Goal: Information Seeking & Learning: Compare options

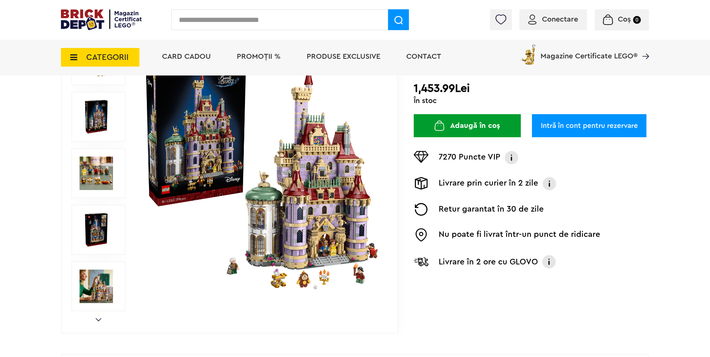
scroll to position [114, 0]
click at [333, 179] on img at bounding box center [261, 172] width 239 height 239
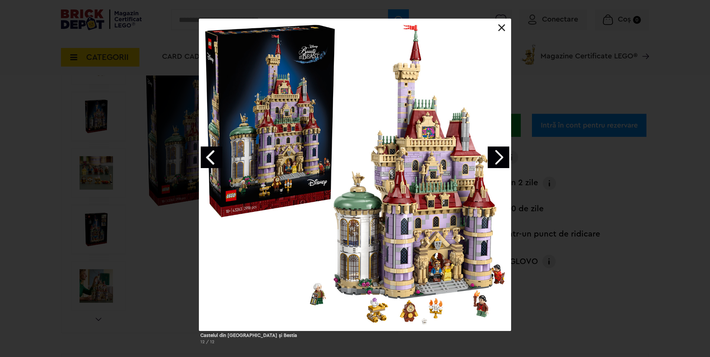
click at [496, 155] on link "Next image" at bounding box center [498, 157] width 22 height 22
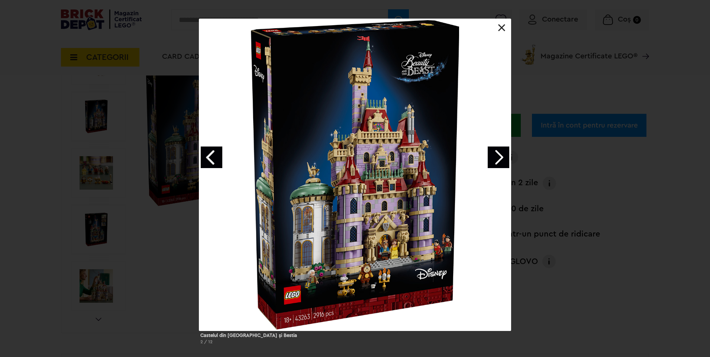
click at [496, 155] on link "Next image" at bounding box center [498, 157] width 22 height 22
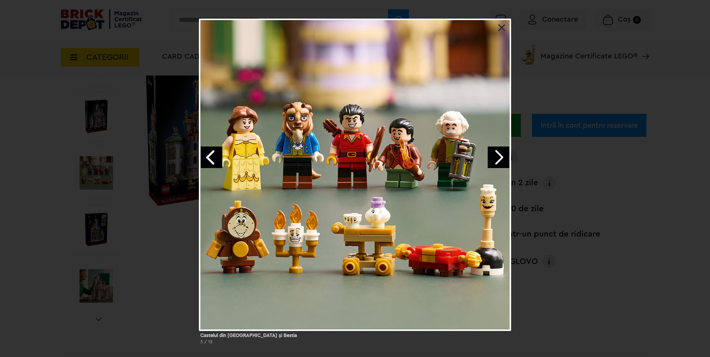
click at [496, 156] on link "Next image" at bounding box center [498, 157] width 22 height 22
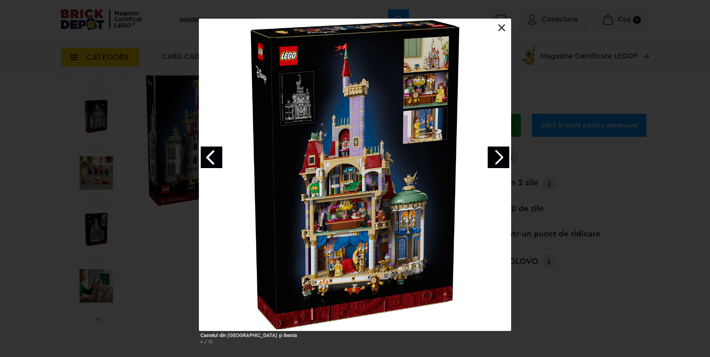
click at [496, 156] on link "Next image" at bounding box center [498, 157] width 22 height 22
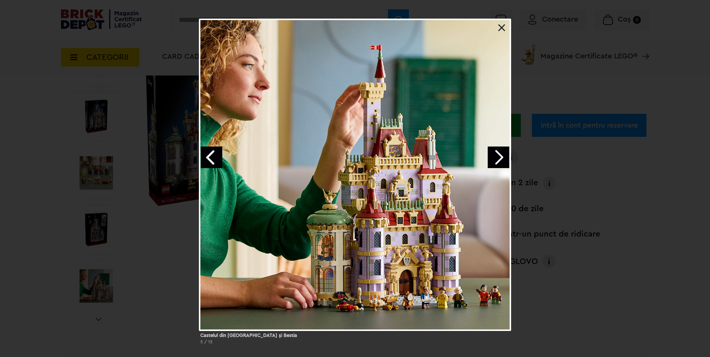
click at [214, 157] on link "Previous image" at bounding box center [212, 157] width 22 height 22
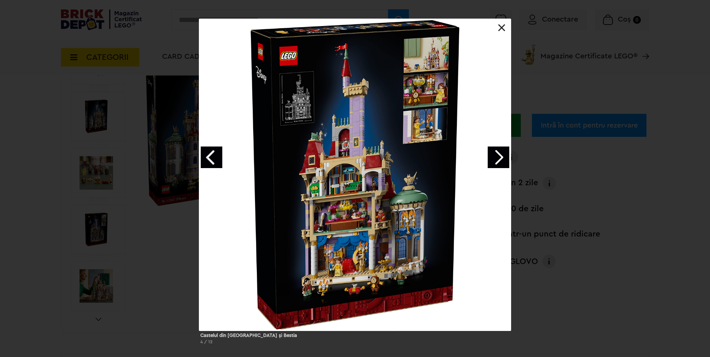
click at [496, 160] on link "Next image" at bounding box center [498, 157] width 22 height 22
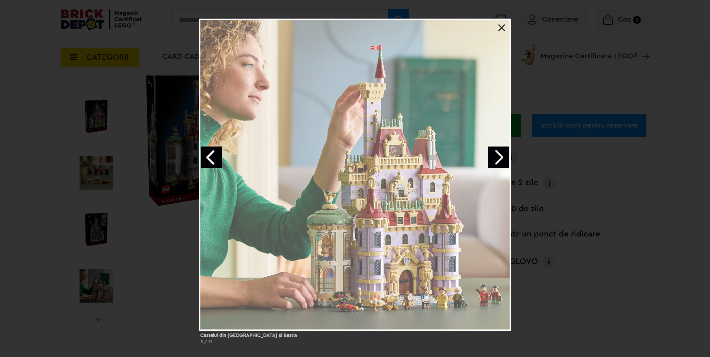
click at [496, 160] on link "Next image" at bounding box center [498, 157] width 22 height 22
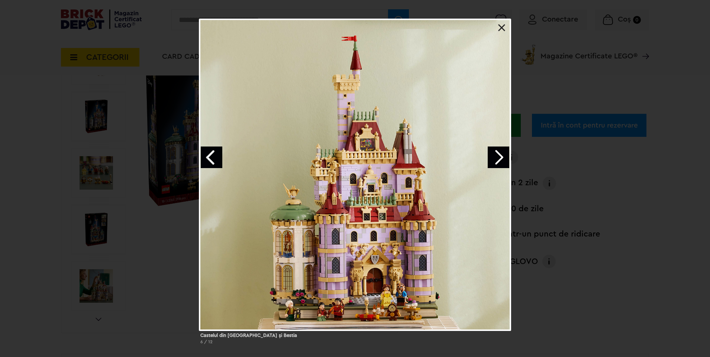
click at [496, 156] on link "Next image" at bounding box center [498, 157] width 22 height 22
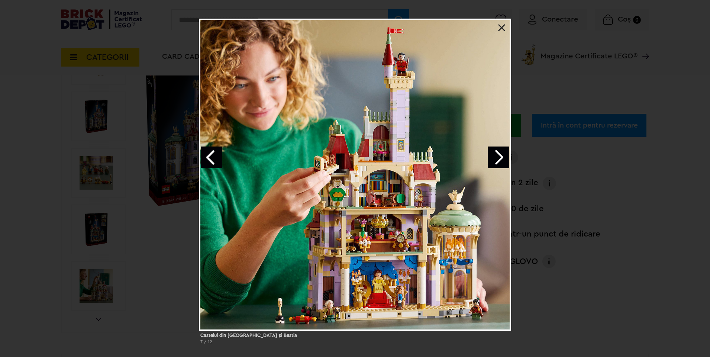
click at [504, 26] on link at bounding box center [501, 27] width 7 height 7
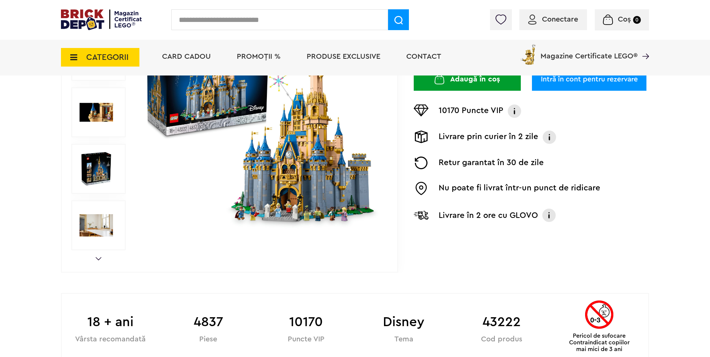
scroll to position [100, 0]
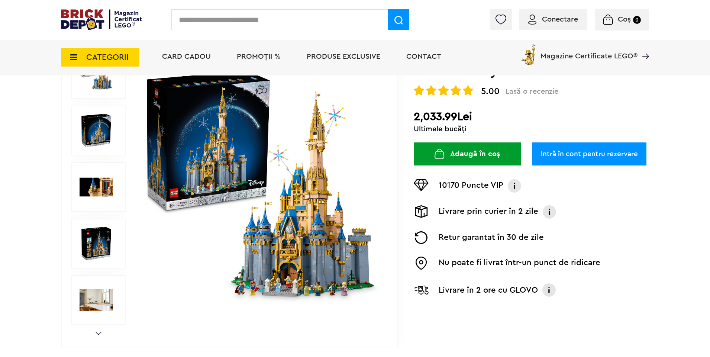
click at [317, 198] on img at bounding box center [261, 186] width 239 height 239
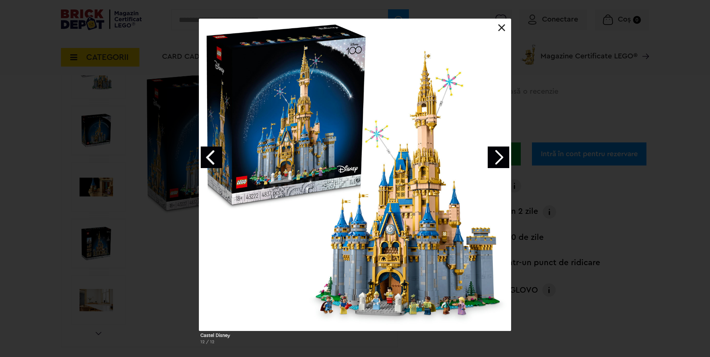
click at [504, 153] on link "Next image" at bounding box center [498, 157] width 22 height 22
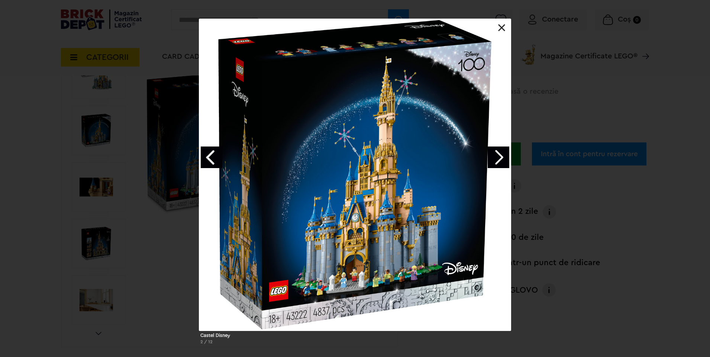
click at [504, 153] on link "Next image" at bounding box center [498, 157] width 22 height 22
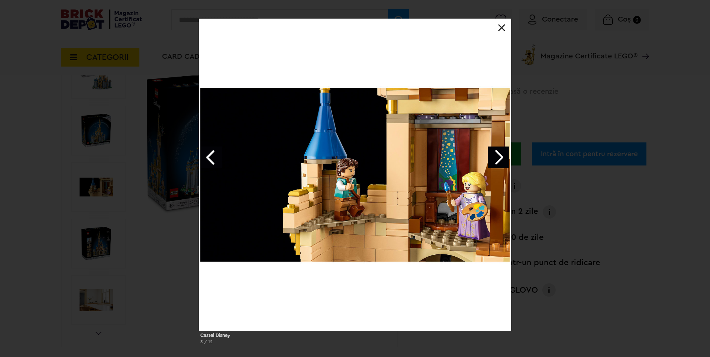
click at [218, 159] on link "Previous image" at bounding box center [212, 157] width 22 height 22
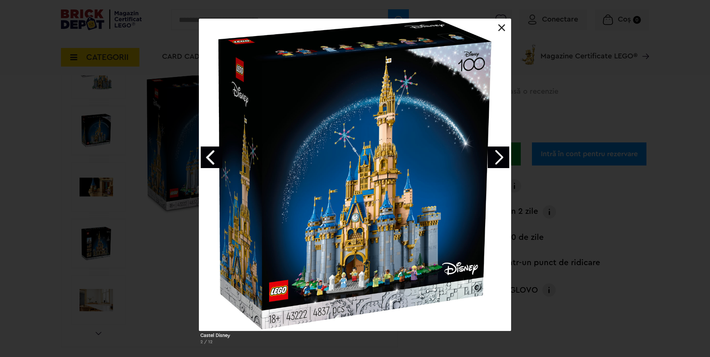
click at [497, 154] on link "Next image" at bounding box center [498, 157] width 22 height 22
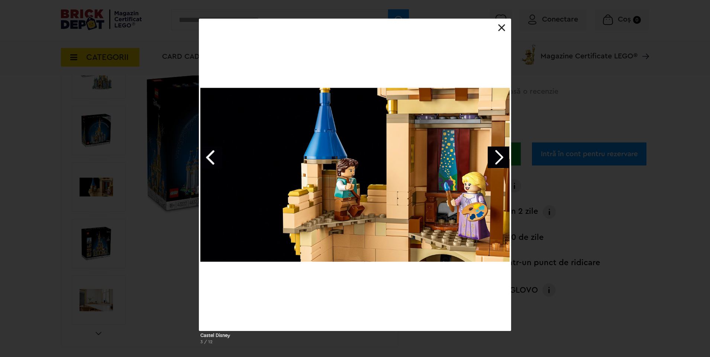
click at [497, 154] on link "Next image" at bounding box center [498, 157] width 22 height 22
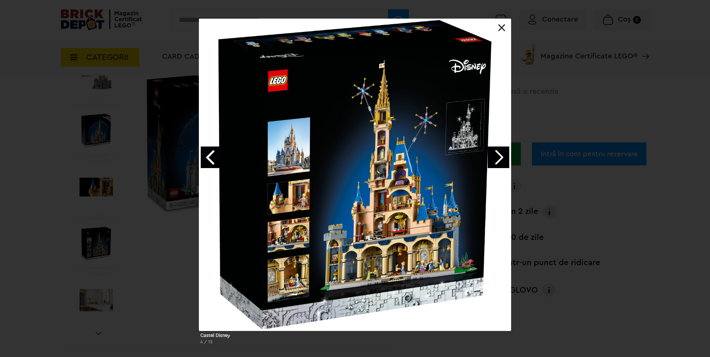
click at [497, 154] on link "Next image" at bounding box center [498, 157] width 22 height 22
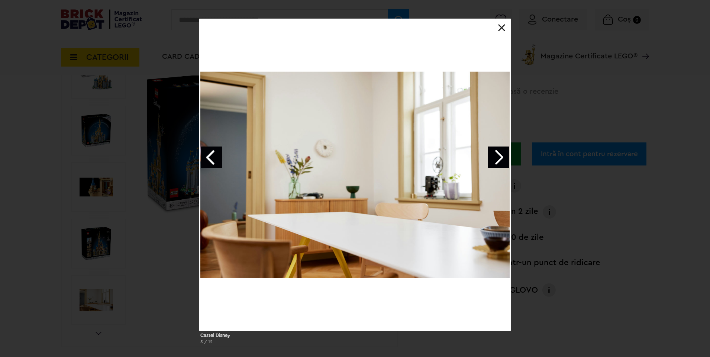
click at [497, 154] on link "Next image" at bounding box center [498, 157] width 22 height 22
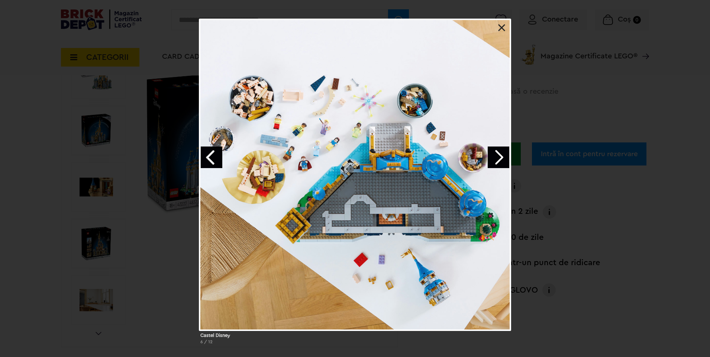
click at [497, 154] on link "Next image" at bounding box center [498, 157] width 22 height 22
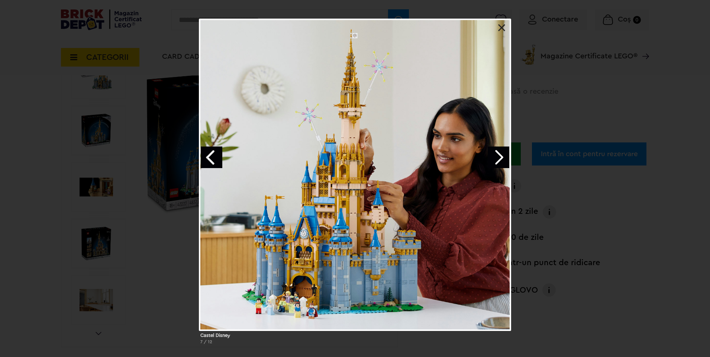
click at [497, 154] on link "Next image" at bounding box center [498, 157] width 22 height 22
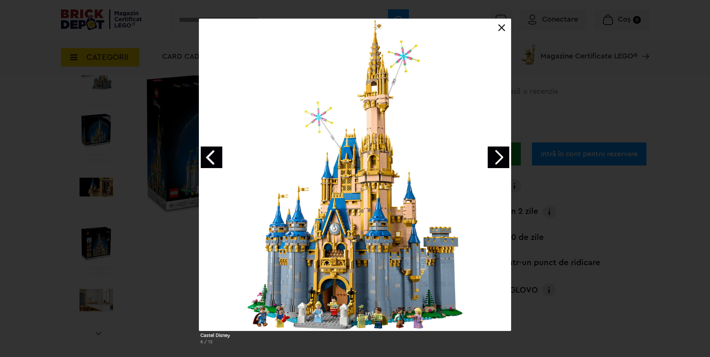
click at [497, 154] on link "Next image" at bounding box center [498, 157] width 22 height 22
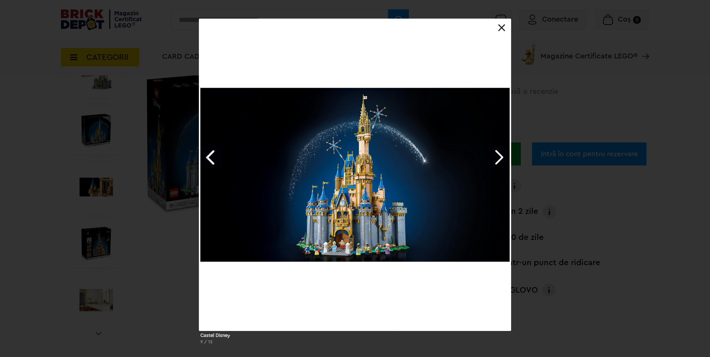
click at [547, 225] on div "Castel Disney 9 / 12" at bounding box center [355, 184] width 710 height 331
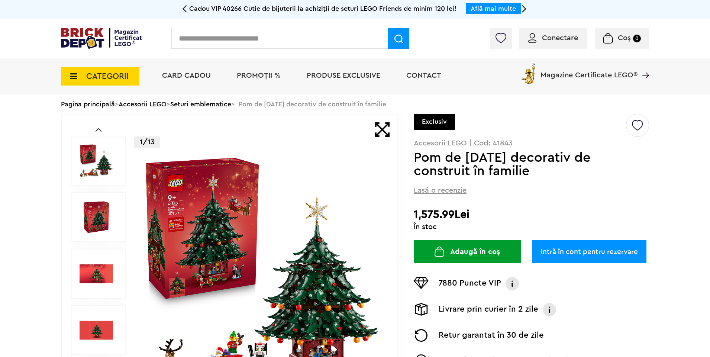
click at [86, 148] on img at bounding box center [96, 160] width 33 height 33
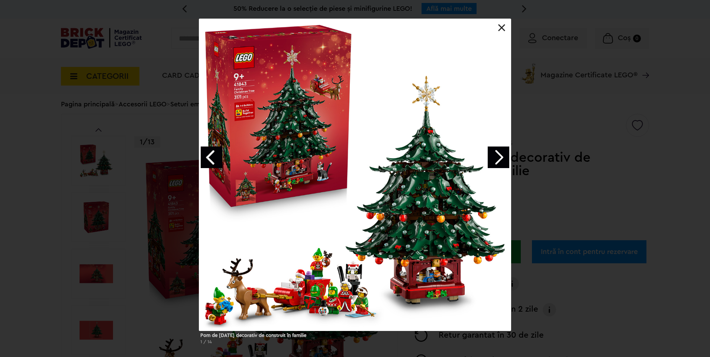
click at [504, 152] on link "Next image" at bounding box center [498, 157] width 22 height 22
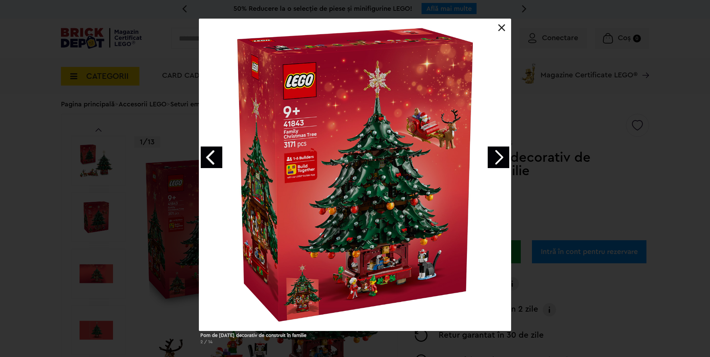
click at [504, 152] on link "Next image" at bounding box center [498, 157] width 22 height 22
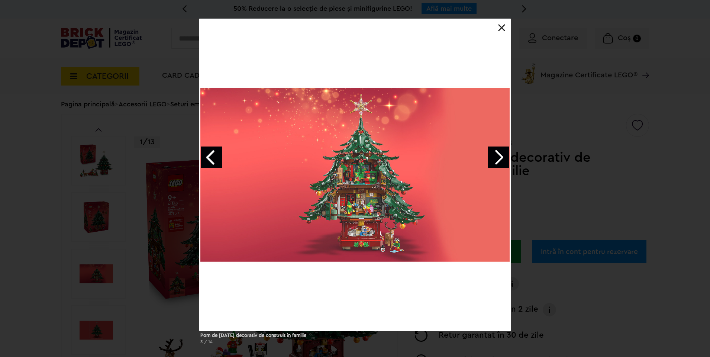
click at [504, 152] on link "Next image" at bounding box center [498, 157] width 22 height 22
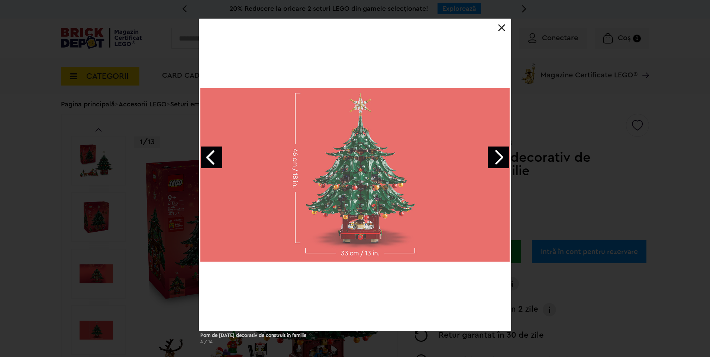
click at [504, 152] on link "Next image" at bounding box center [498, 157] width 22 height 22
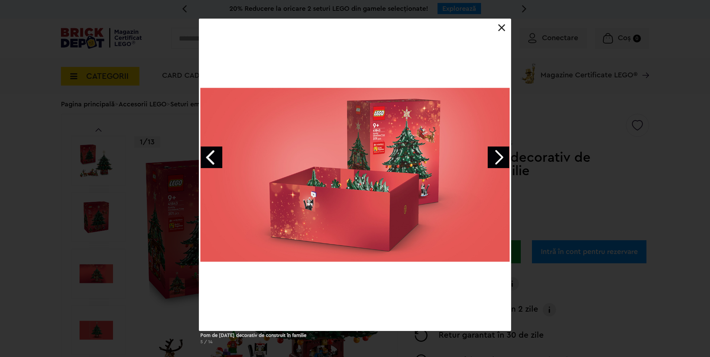
click at [504, 152] on link "Next image" at bounding box center [498, 157] width 22 height 22
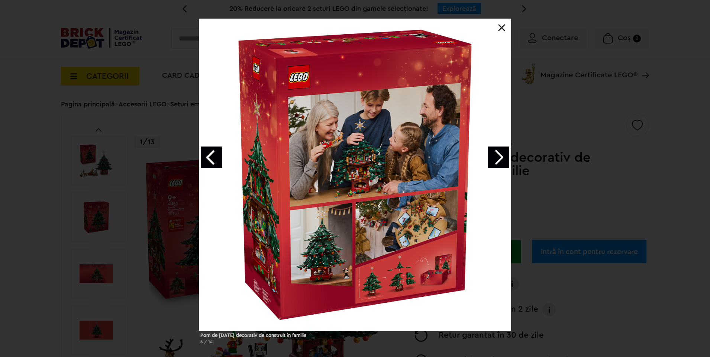
click at [504, 152] on link "Next image" at bounding box center [498, 157] width 22 height 22
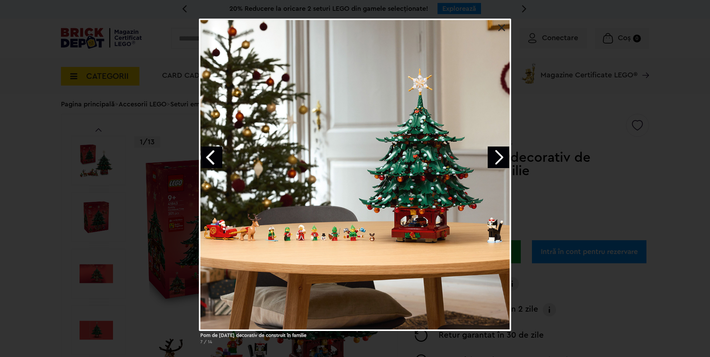
click at [504, 152] on link "Next image" at bounding box center [498, 157] width 22 height 22
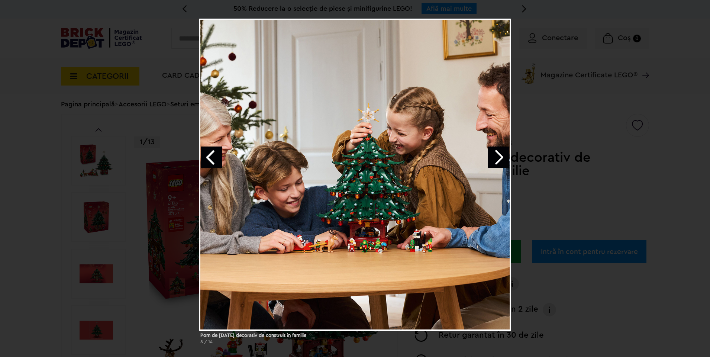
click at [44, 71] on div "Pom de Crăciun decorativ de construit în familie 8 / 14" at bounding box center [355, 184] width 710 height 331
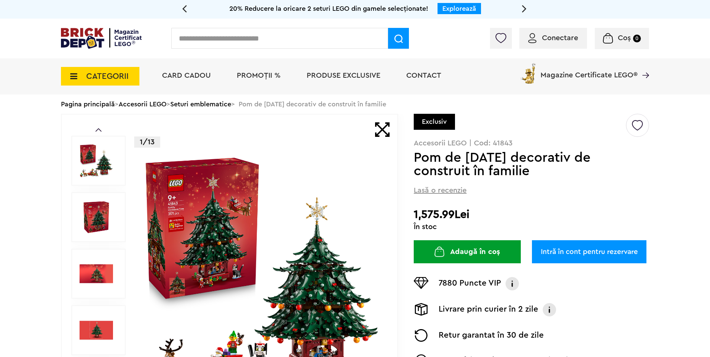
click at [192, 100] on div "Pagina principală > Accesorii LEGO > Seturi emblematice > Pom de Crăciun decora…" at bounding box center [355, 103] width 588 height 19
click at [193, 103] on link "Seturi emblematice" at bounding box center [200, 104] width 61 height 7
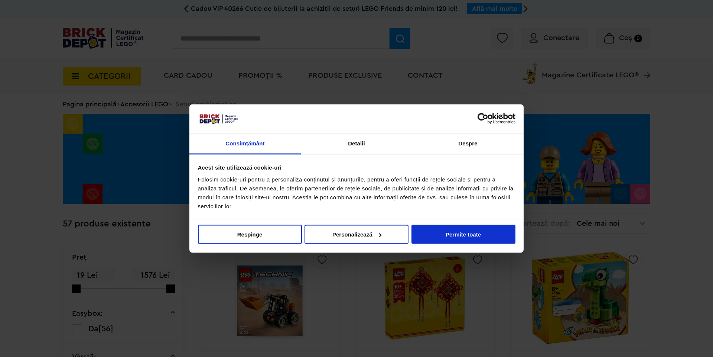
click at [458, 244] on div "Nu vindeți sau nu împărtășiți informațiile mele personale Respinge Permite sele…" at bounding box center [356, 235] width 334 height 33
click at [457, 233] on button "Permite toate" at bounding box center [464, 234] width 104 height 19
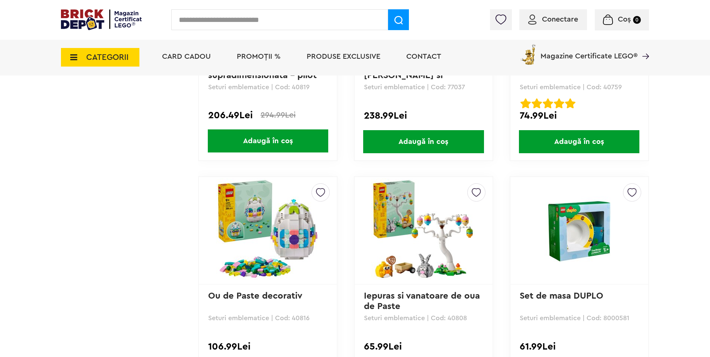
scroll to position [2157, 0]
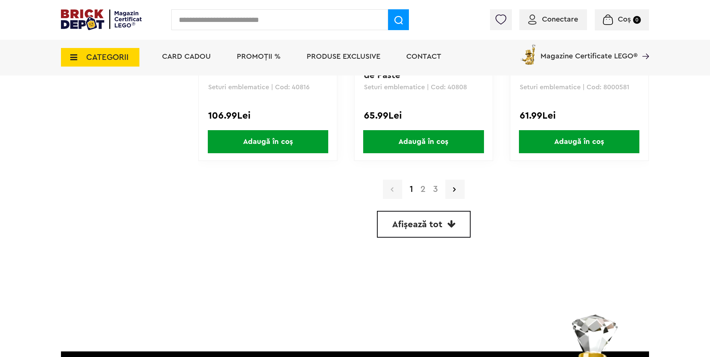
click at [422, 190] on link "2" at bounding box center [423, 189] width 13 height 9
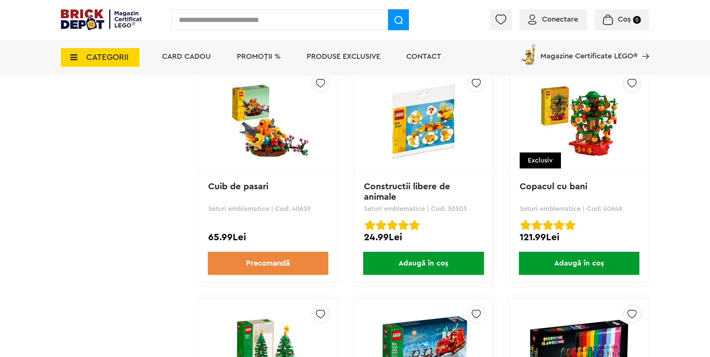
scroll to position [2006, 0]
